Goal: Information Seeking & Learning: Obtain resource

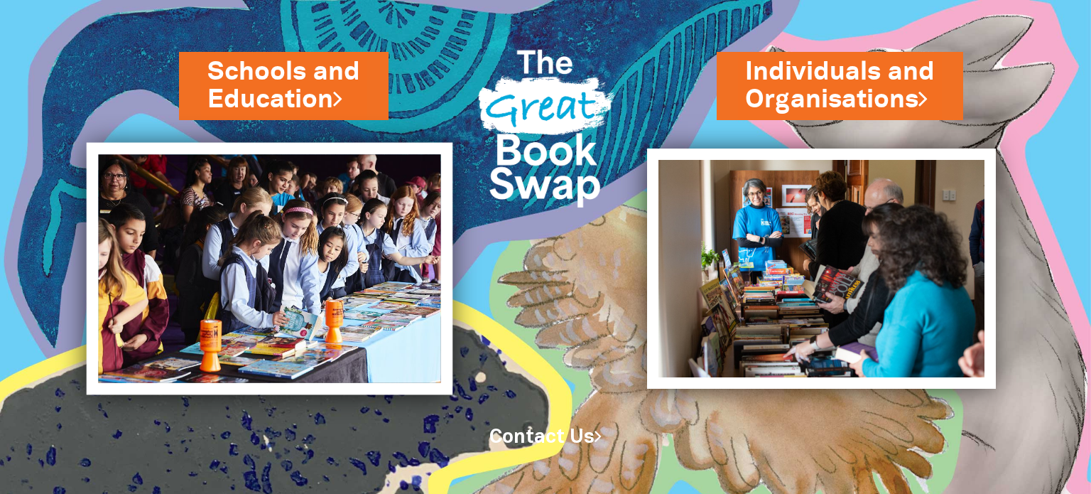
click at [340, 254] on img at bounding box center [269, 269] width 367 height 252
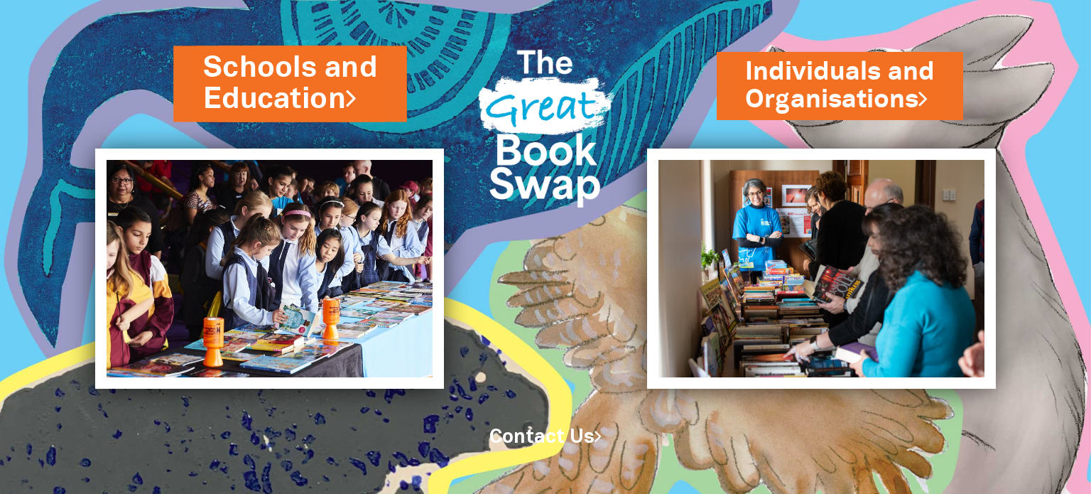
click at [310, 110] on link "Schools and Education" at bounding box center [290, 84] width 174 height 72
click at [285, 92] on link "Schools and Education" at bounding box center [290, 84] width 174 height 72
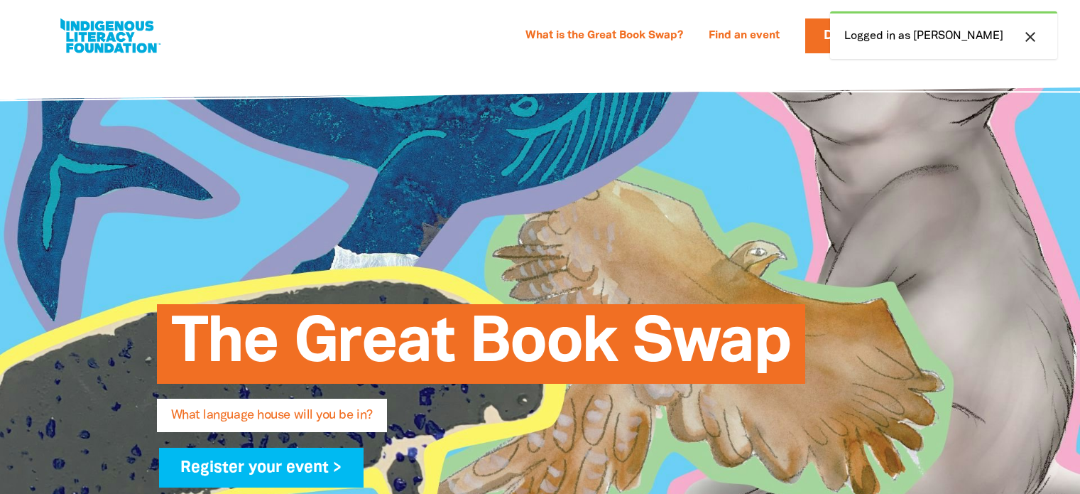
select select "high-school"
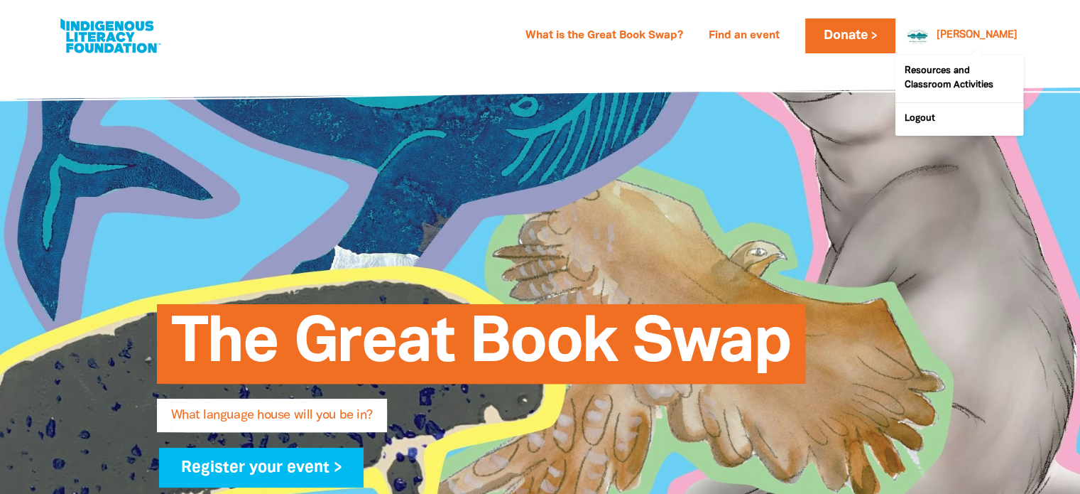
click at [977, 27] on div "[PERSON_NAME]" at bounding box center [977, 35] width 92 height 21
click at [942, 85] on link "Resources and Classroom Activities" at bounding box center [960, 78] width 128 height 47
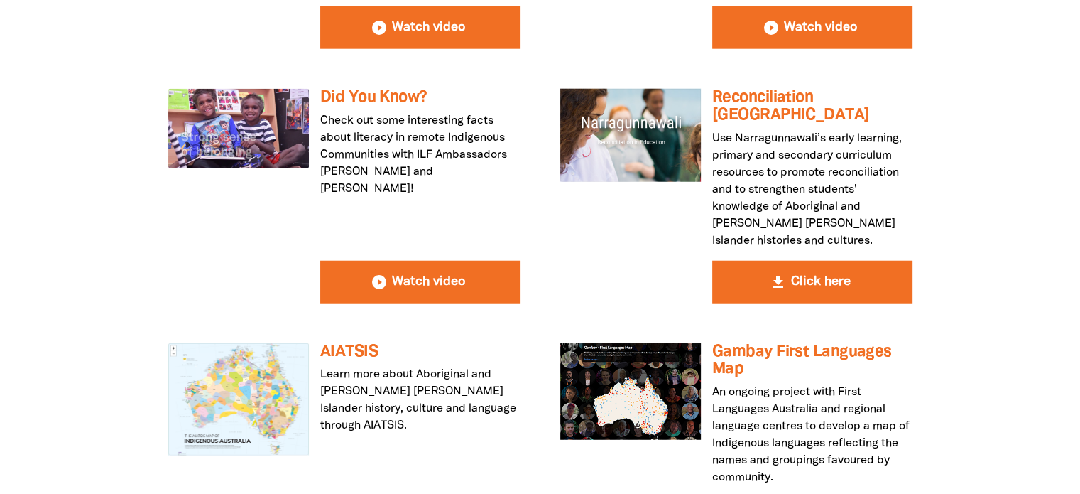
scroll to position [3648, 0]
